Goal: Task Accomplishment & Management: Manage account settings

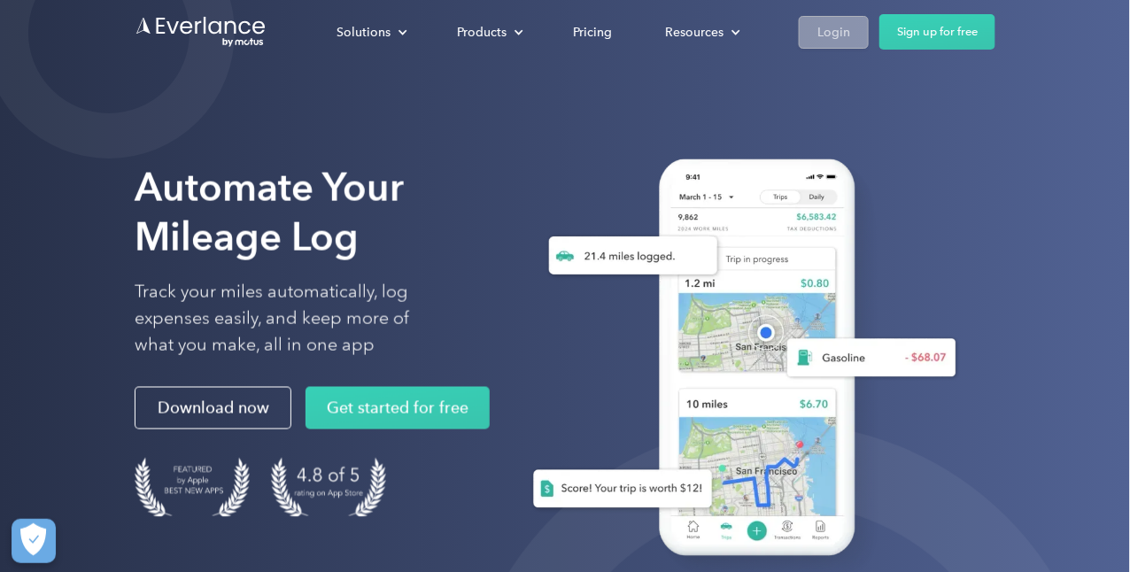
click at [818, 30] on div "Login" at bounding box center [834, 32] width 33 height 22
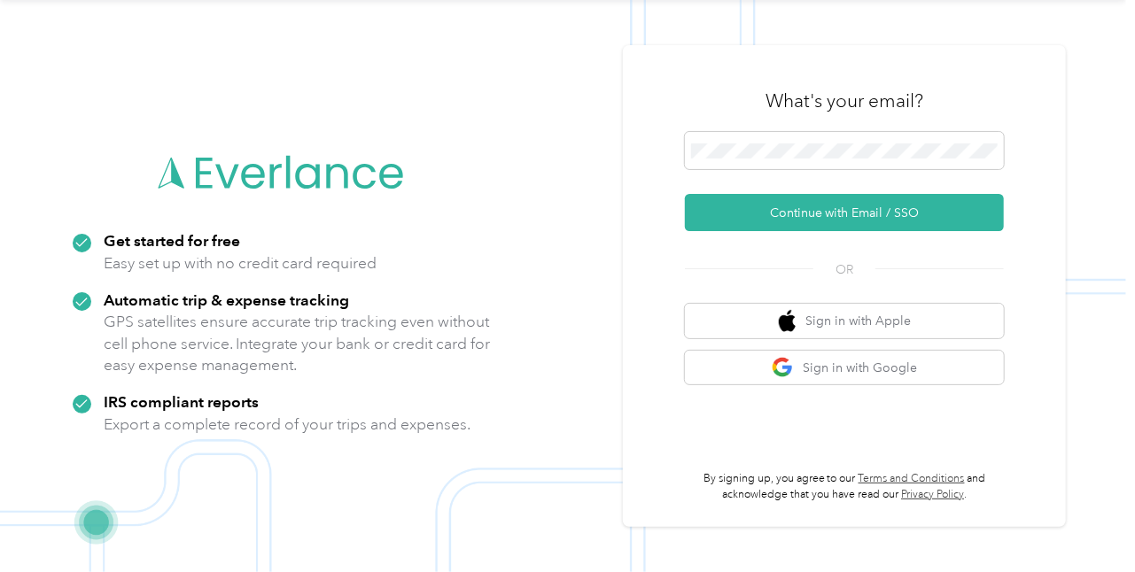
scroll to position [55, 0]
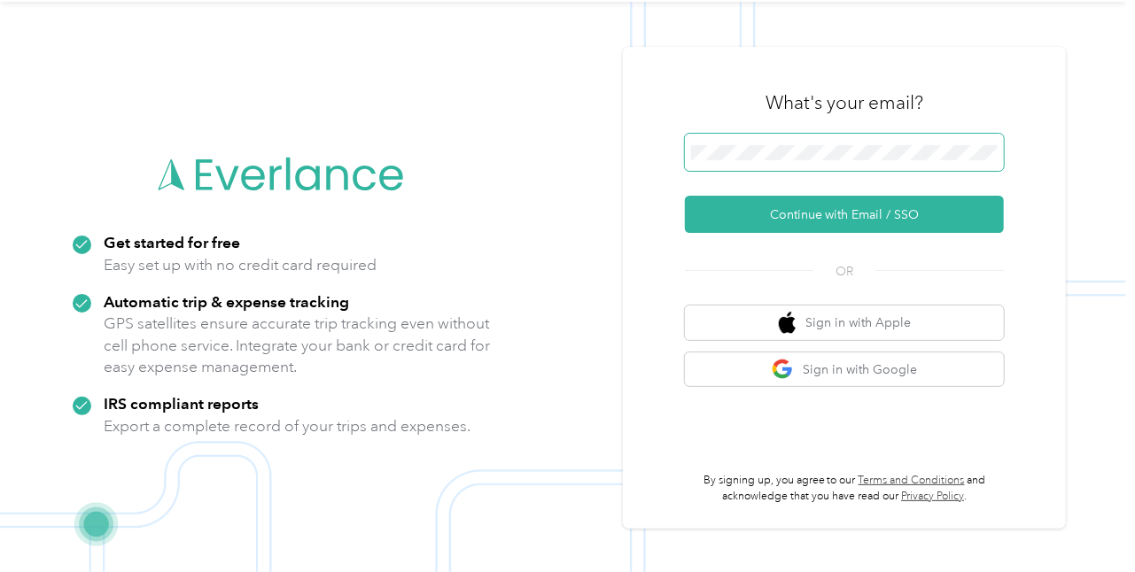
click at [752, 139] on span at bounding box center [844, 152] width 319 height 37
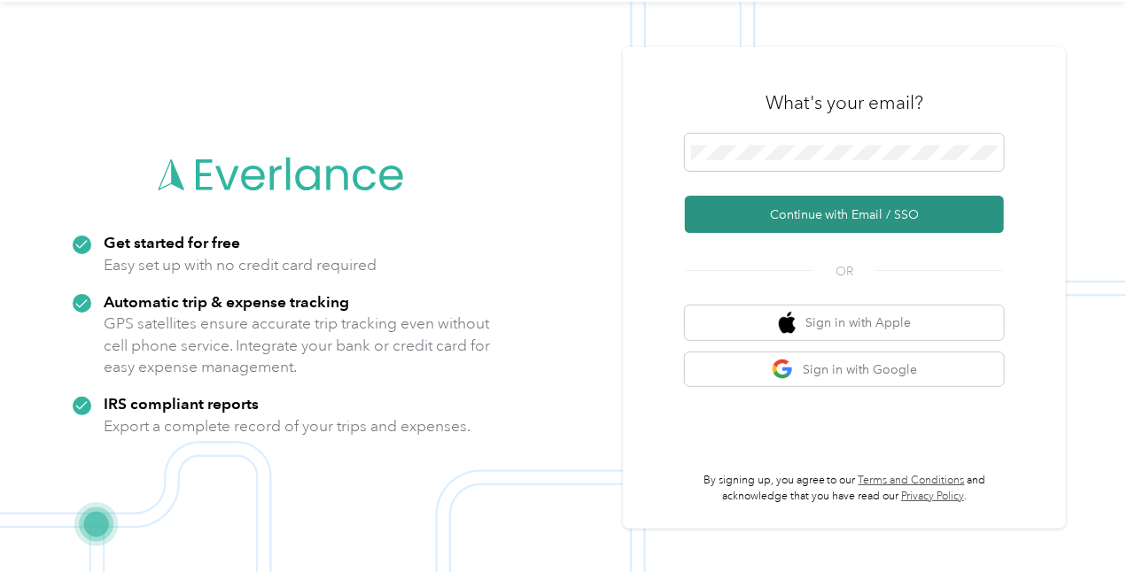
click at [847, 210] on button "Continue with Email / SSO" at bounding box center [844, 214] width 319 height 37
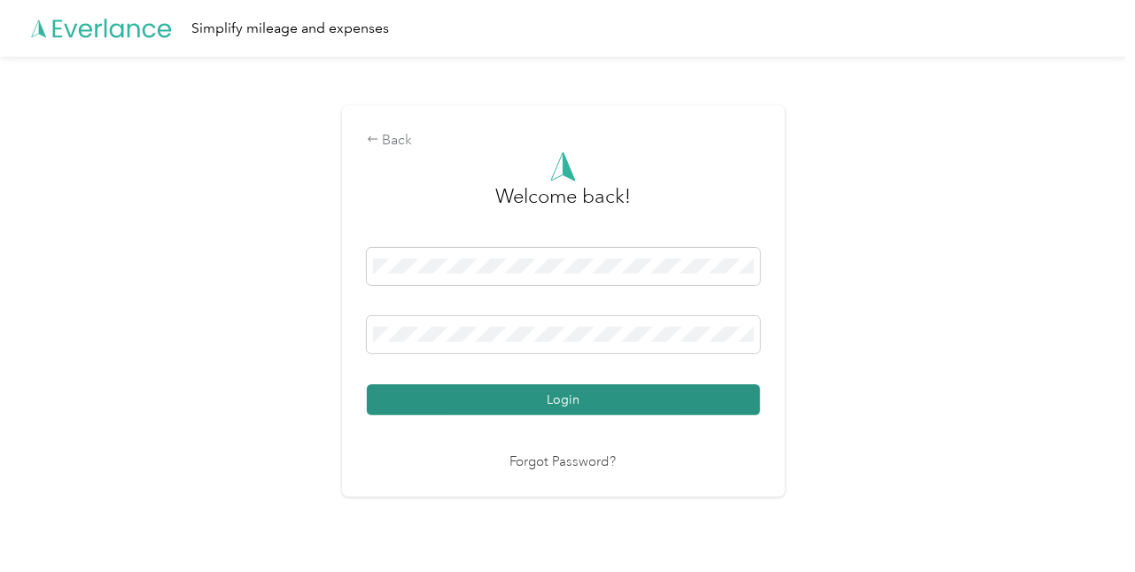
click at [577, 396] on button "Login" at bounding box center [563, 399] width 393 height 31
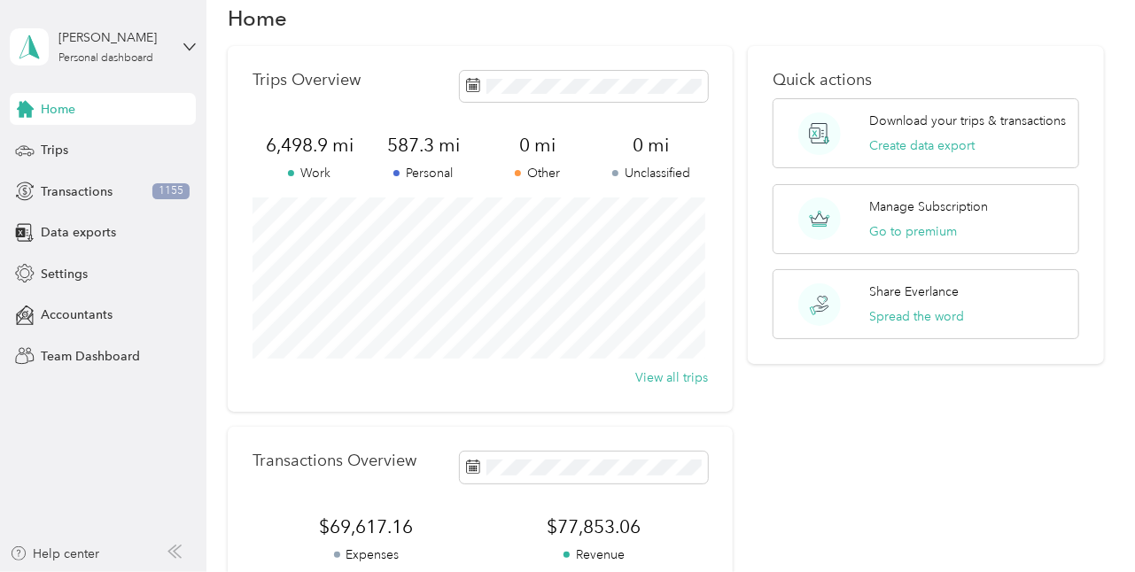
scroll to position [30, 0]
click at [76, 273] on span "Settings" at bounding box center [64, 274] width 47 height 19
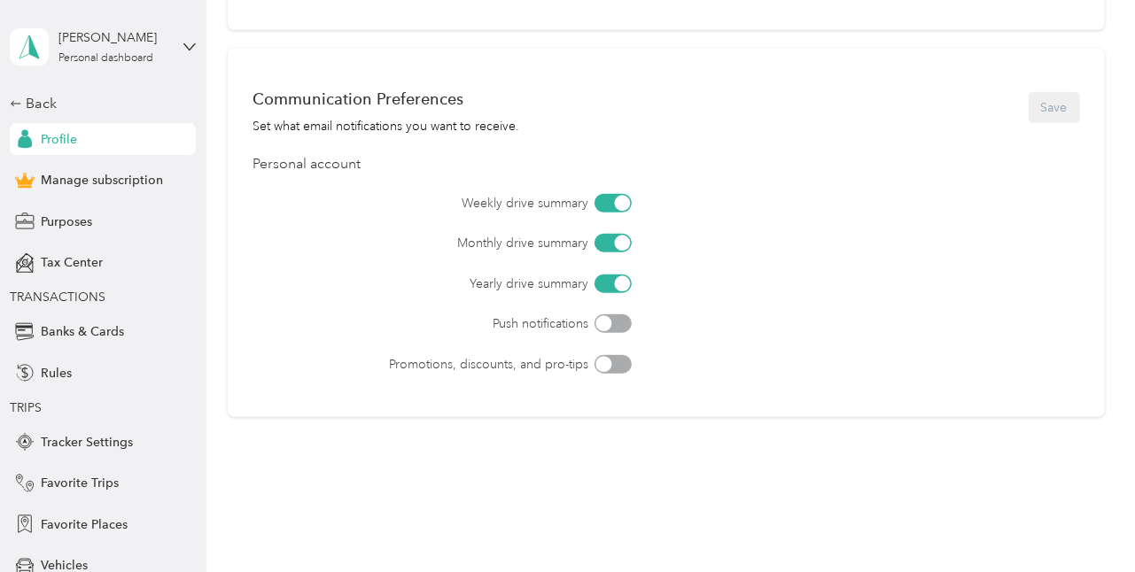
scroll to position [739, 0]
click at [621, 195] on div at bounding box center [622, 203] width 16 height 16
click at [1047, 109] on button "Save" at bounding box center [1053, 107] width 51 height 31
click at [98, 326] on span "Banks & Cards" at bounding box center [82, 331] width 83 height 19
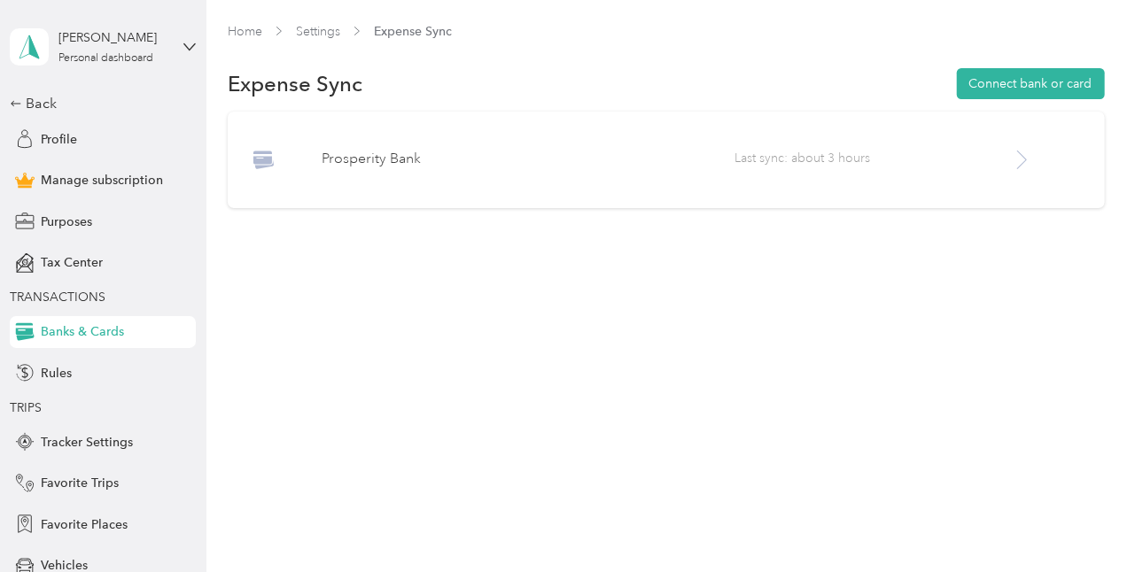
click at [1030, 160] on icon at bounding box center [1022, 160] width 22 height 22
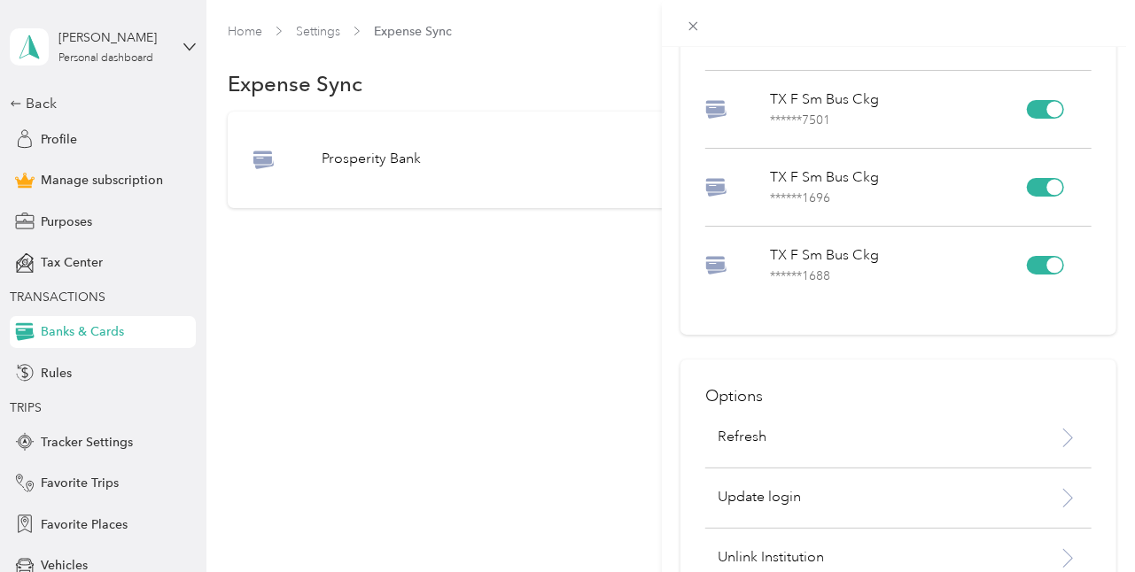
scroll to position [221, 0]
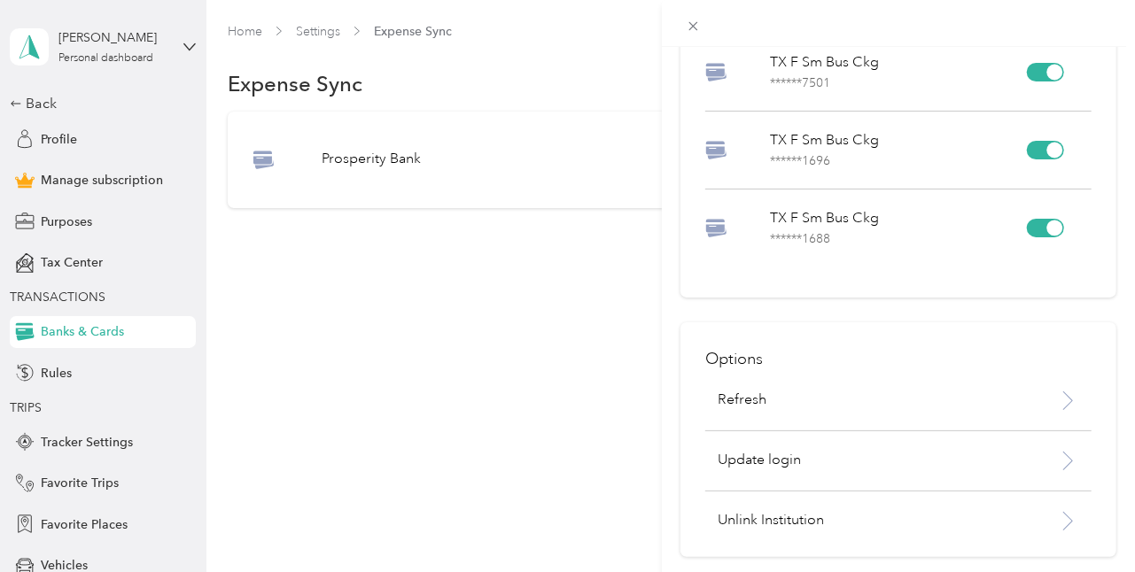
click at [81, 441] on div "Prosperity Bank Accounts TX C Smply Free ****** 9296 [GEOGRAPHIC_DATA] F Sm Bus…" at bounding box center [567, 286] width 1135 height 572
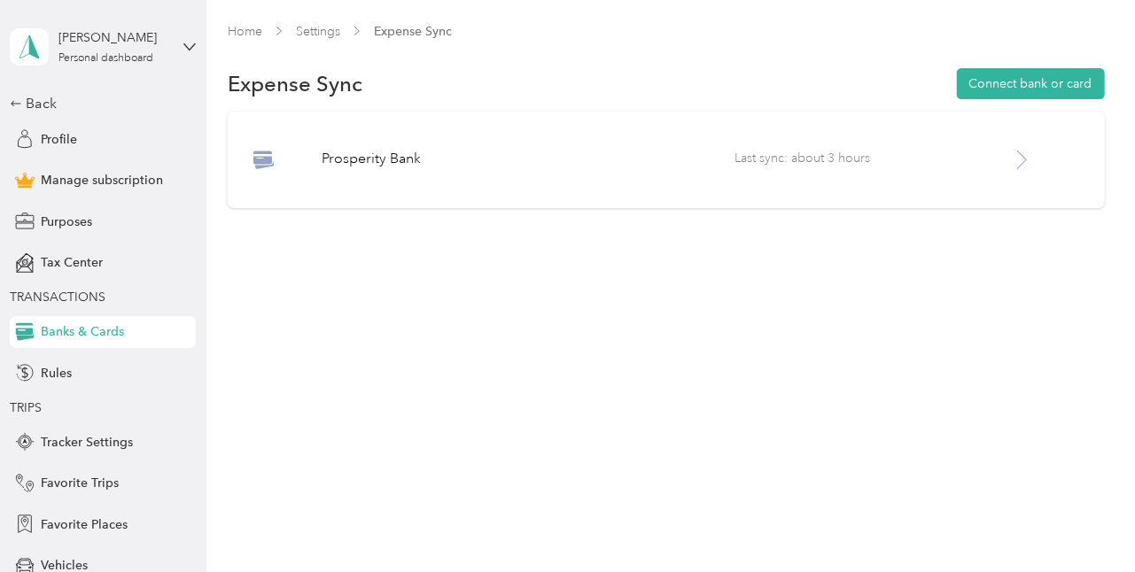
click at [81, 441] on span "Tracker Settings" at bounding box center [87, 442] width 92 height 19
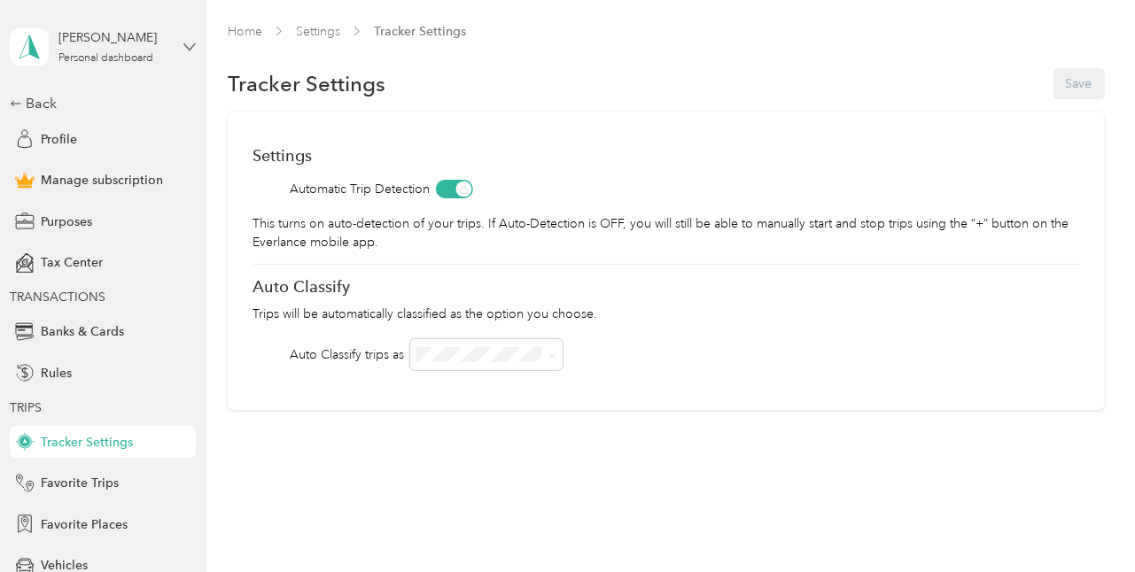
click at [184, 47] on icon at bounding box center [189, 46] width 11 height 6
click at [365, 466] on div "Home Settings Tracker Settings Tracker Settings Save Settings Automatic Trip De…" at bounding box center [665, 253] width 919 height 507
